Goal: Task Accomplishment & Management: Manage account settings

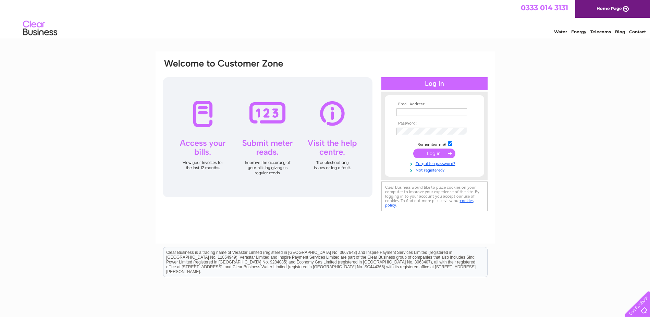
click at [421, 116] on td at bounding box center [435, 112] width 80 height 11
click at [420, 111] on input "text" at bounding box center [432, 112] width 71 height 8
type input "[EMAIL_ADDRESS][DOMAIN_NAME]"
click at [431, 152] on input "submit" at bounding box center [434, 153] width 42 height 10
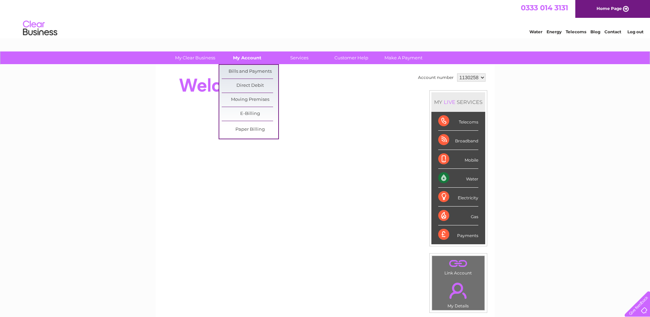
click at [247, 63] on link "My Account" at bounding box center [247, 57] width 57 height 13
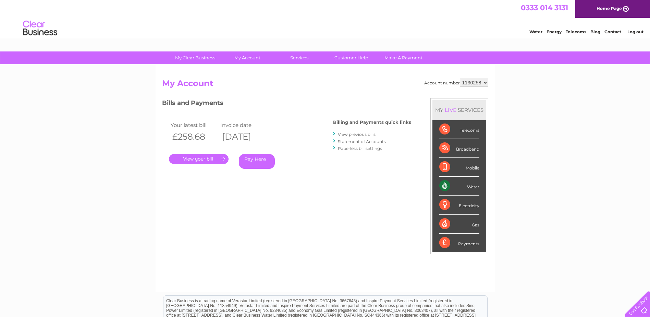
click at [363, 140] on link "Statement of Accounts" at bounding box center [362, 141] width 48 height 5
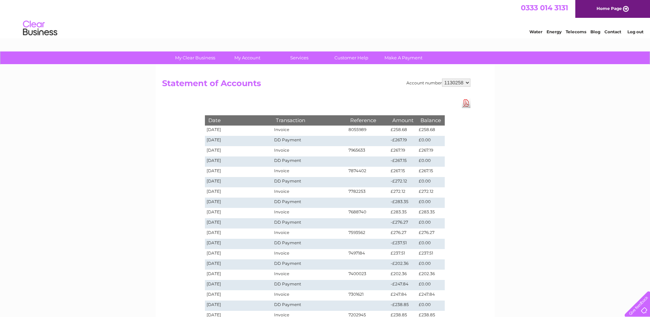
click at [467, 105] on link "Download Pdf" at bounding box center [466, 103] width 9 height 10
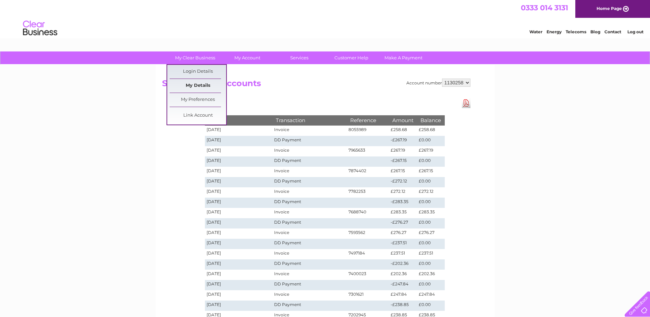
click at [195, 87] on link "My Details" at bounding box center [198, 86] width 57 height 14
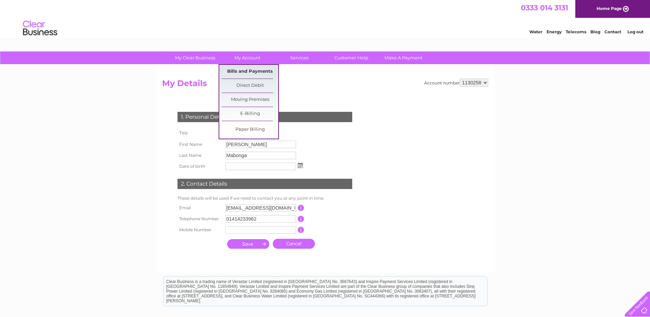
click at [255, 71] on link "Bills and Payments" at bounding box center [250, 72] width 57 height 14
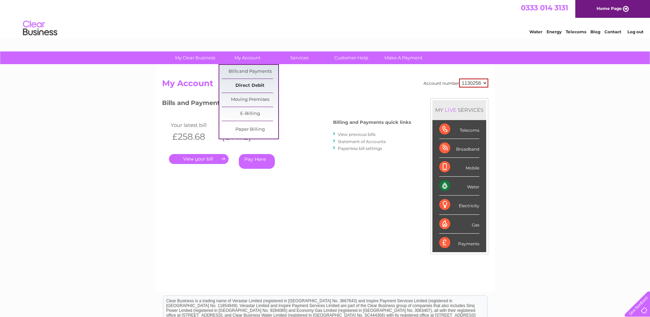
click at [245, 85] on link "Direct Debit" at bounding box center [250, 86] width 57 height 14
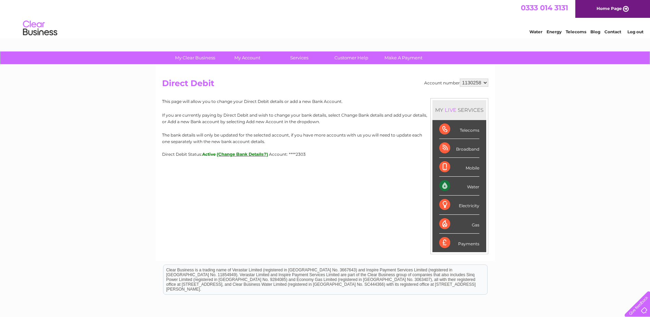
drag, startPoint x: 539, startPoint y: 7, endPoint x: 528, endPoint y: 8, distance: 10.4
click at [528, 8] on span "0333 014 3131" at bounding box center [544, 7] width 47 height 9
drag, startPoint x: 447, startPoint y: 19, endPoint x: 440, endPoint y: 33, distance: 16.6
click at [447, 19] on div "Water Energy Telecoms Blog Contact Log out" at bounding box center [325, 29] width 650 height 22
click at [611, 31] on link "Contact" at bounding box center [613, 31] width 17 height 5
